Goal: Task Accomplishment & Management: Manage account settings

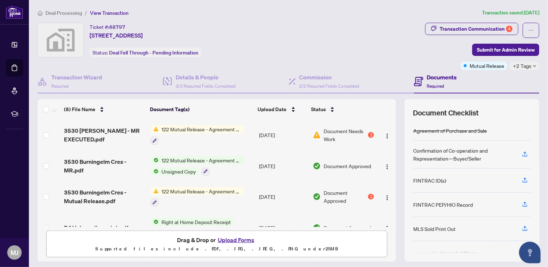
scroll to position [28, 0]
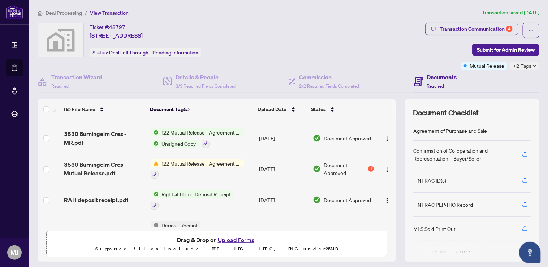
click at [61, 47] on img at bounding box center [60, 40] width 45 height 34
click at [16, 15] on img at bounding box center [14, 11] width 17 height 13
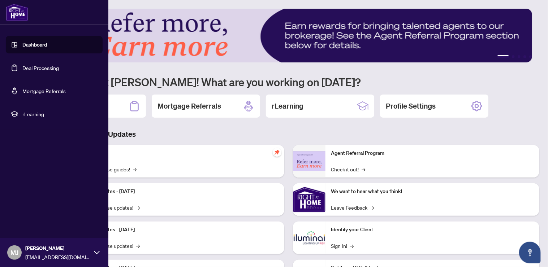
click at [59, 66] on link "Deal Processing" at bounding box center [40, 68] width 36 height 6
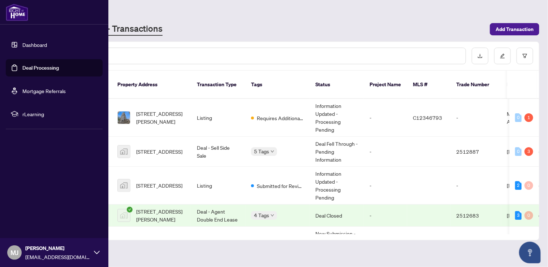
click at [213, 21] on div "Deal Processing [PERSON_NAME] - Transactions Add Transaction" at bounding box center [288, 22] width 501 height 27
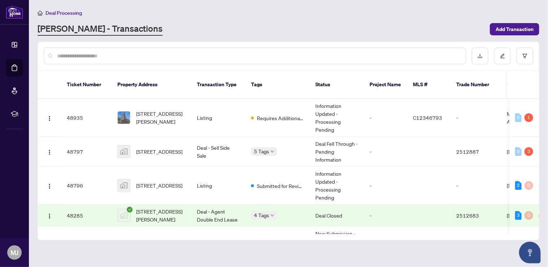
click at [524, 147] on div "3" at bounding box center [528, 151] width 9 height 9
click at [151, 149] on span "[STREET_ADDRESS]" at bounding box center [159, 152] width 46 height 8
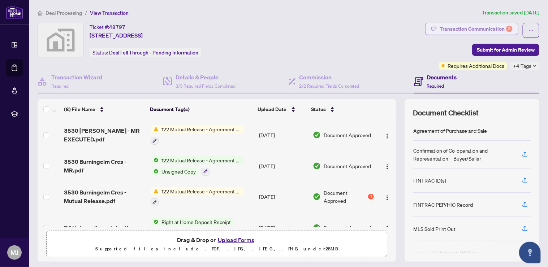
click at [488, 31] on div "Transaction Communication 3" at bounding box center [475, 29] width 73 height 12
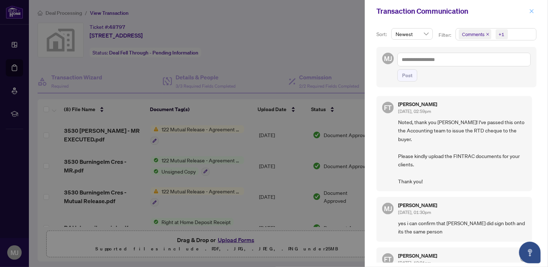
click at [531, 11] on icon "close" at bounding box center [532, 11] width 4 height 4
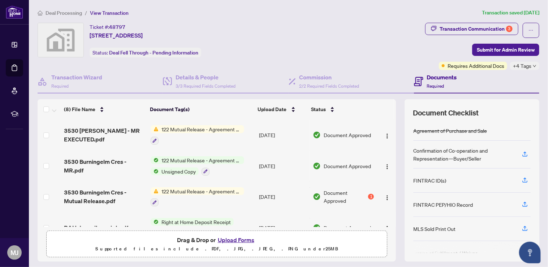
click at [377, 197] on td at bounding box center [386, 197] width 19 height 31
click at [184, 194] on div "122 Mutual Release - Agreement of Purchase and Sale" at bounding box center [198, 196] width 94 height 19
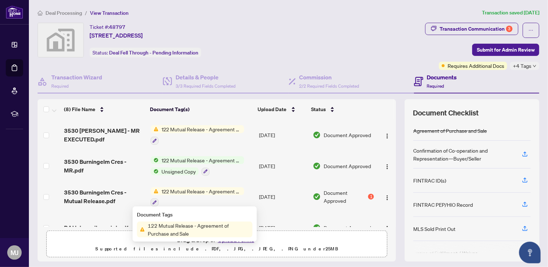
click at [187, 228] on span "122 Mutual Release - Agreement of Purchase and Sale" at bounding box center [199, 230] width 108 height 16
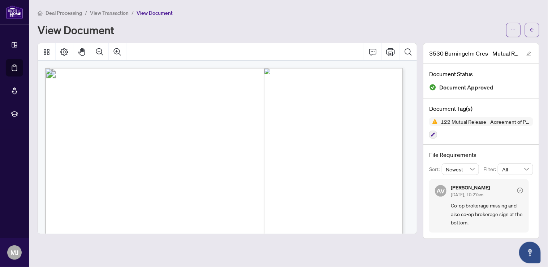
click at [9, 9] on img at bounding box center [14, 11] width 17 height 13
